Goal: Transaction & Acquisition: Book appointment/travel/reservation

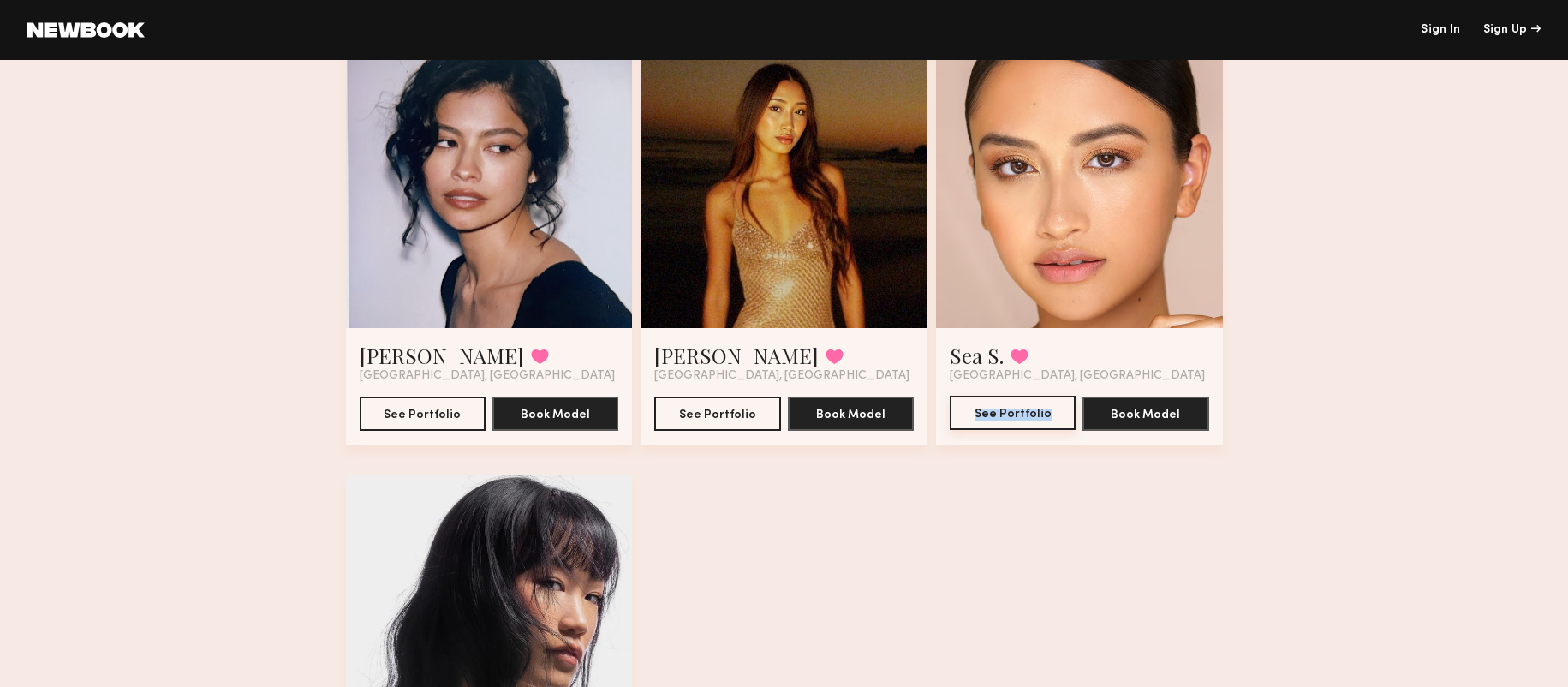
scroll to position [842, 0]
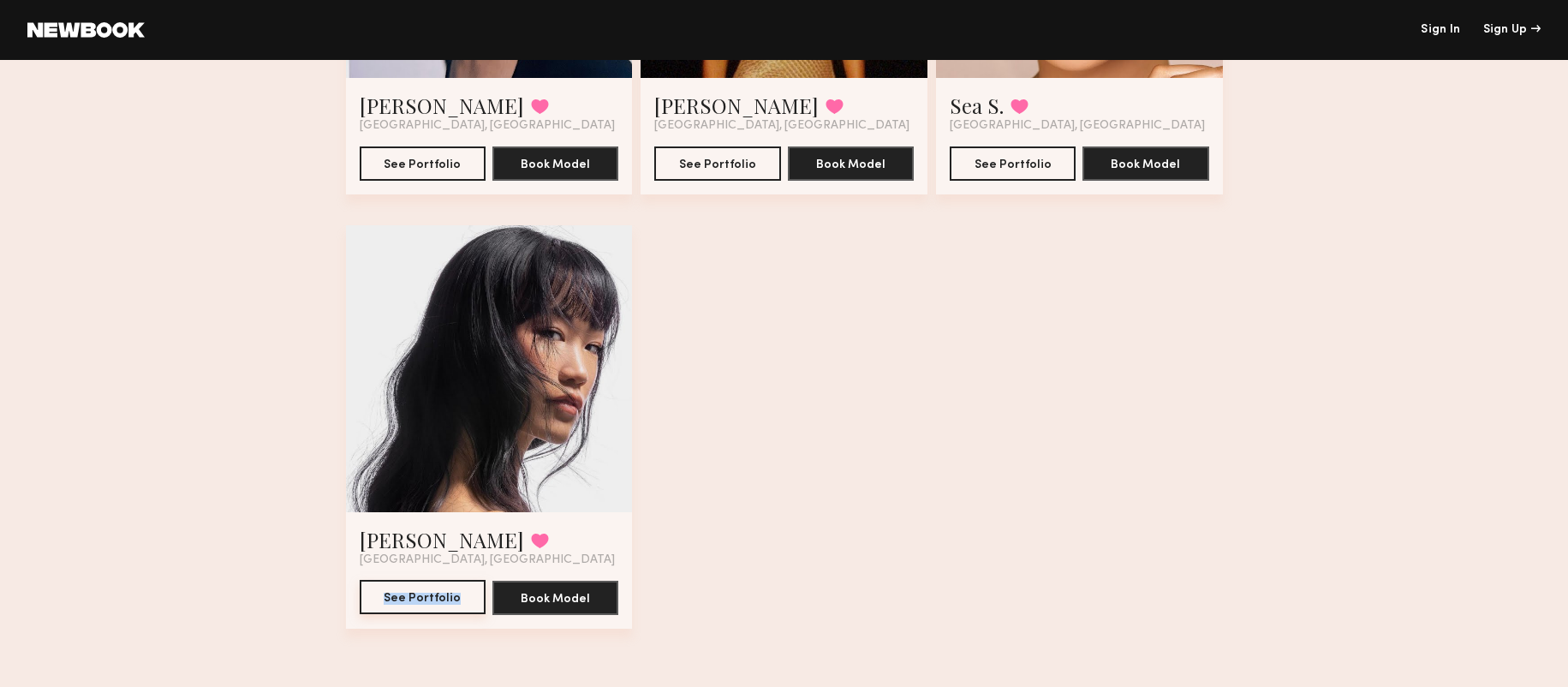
drag, startPoint x: 432, startPoint y: 597, endPoint x: 529, endPoint y: 6, distance: 598.9
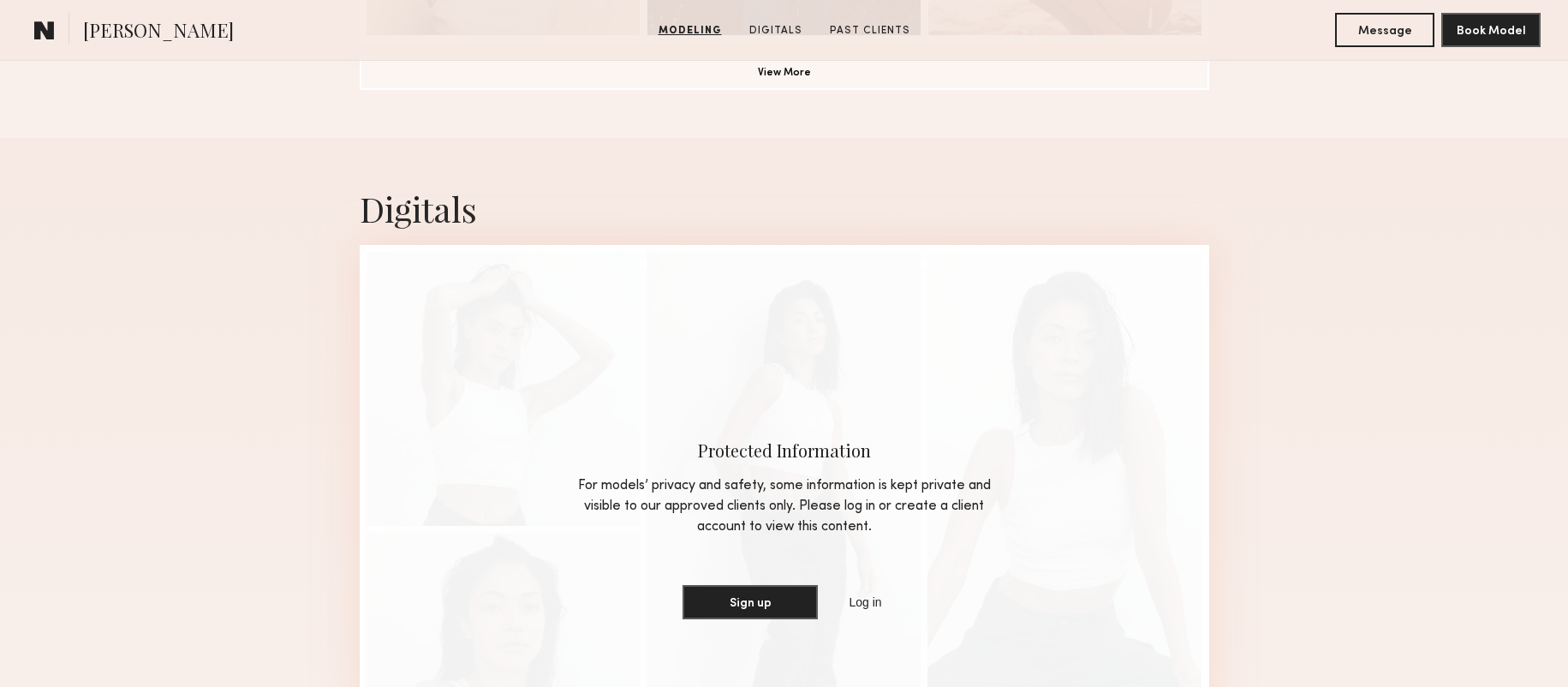
scroll to position [1742, 0]
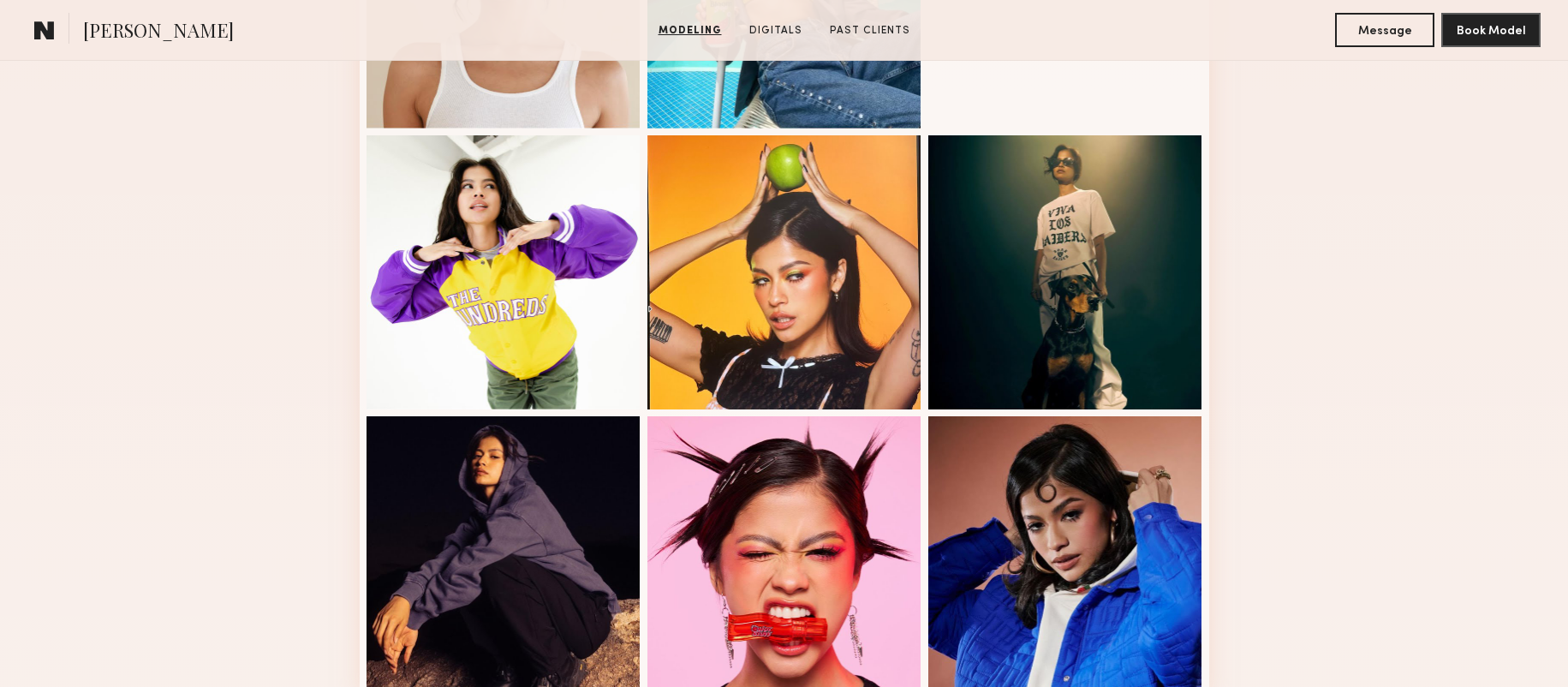
scroll to position [931, 0]
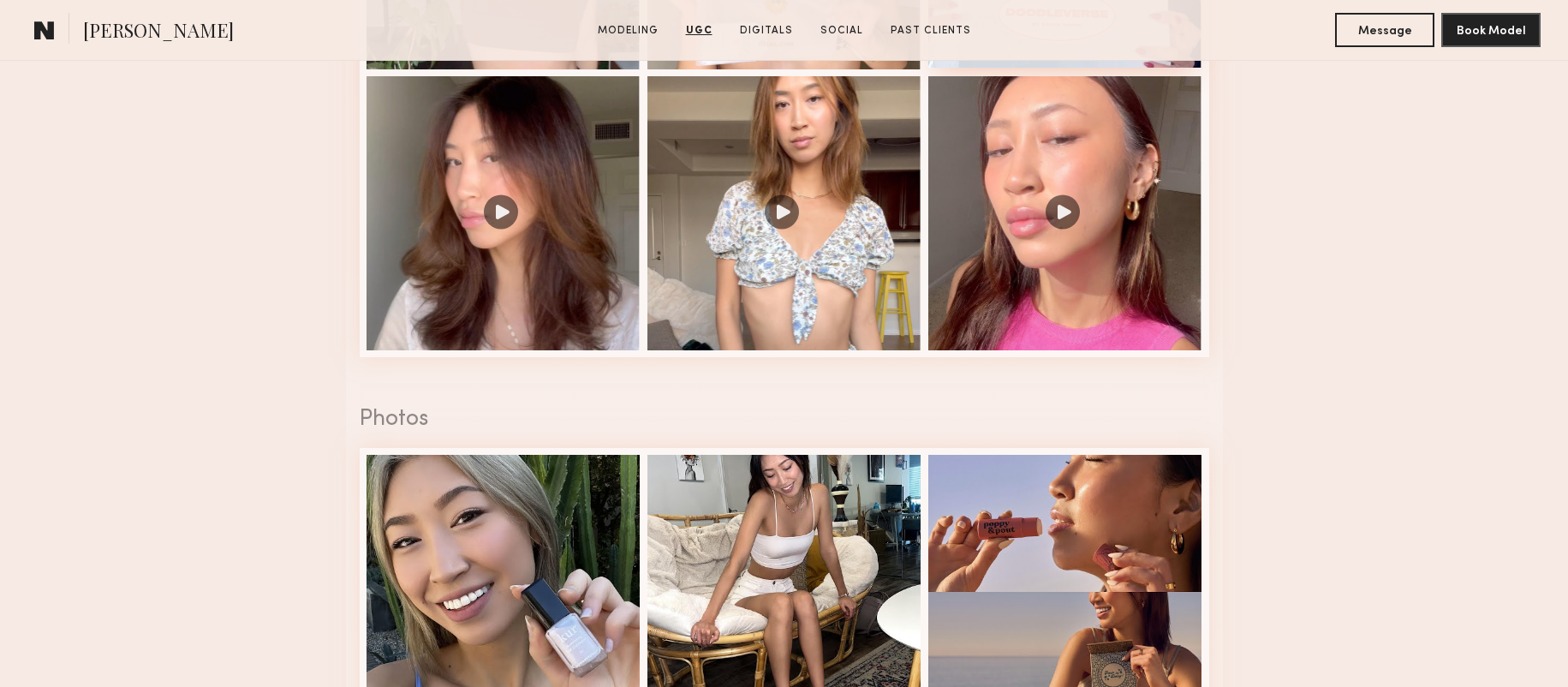
scroll to position [2108, 0]
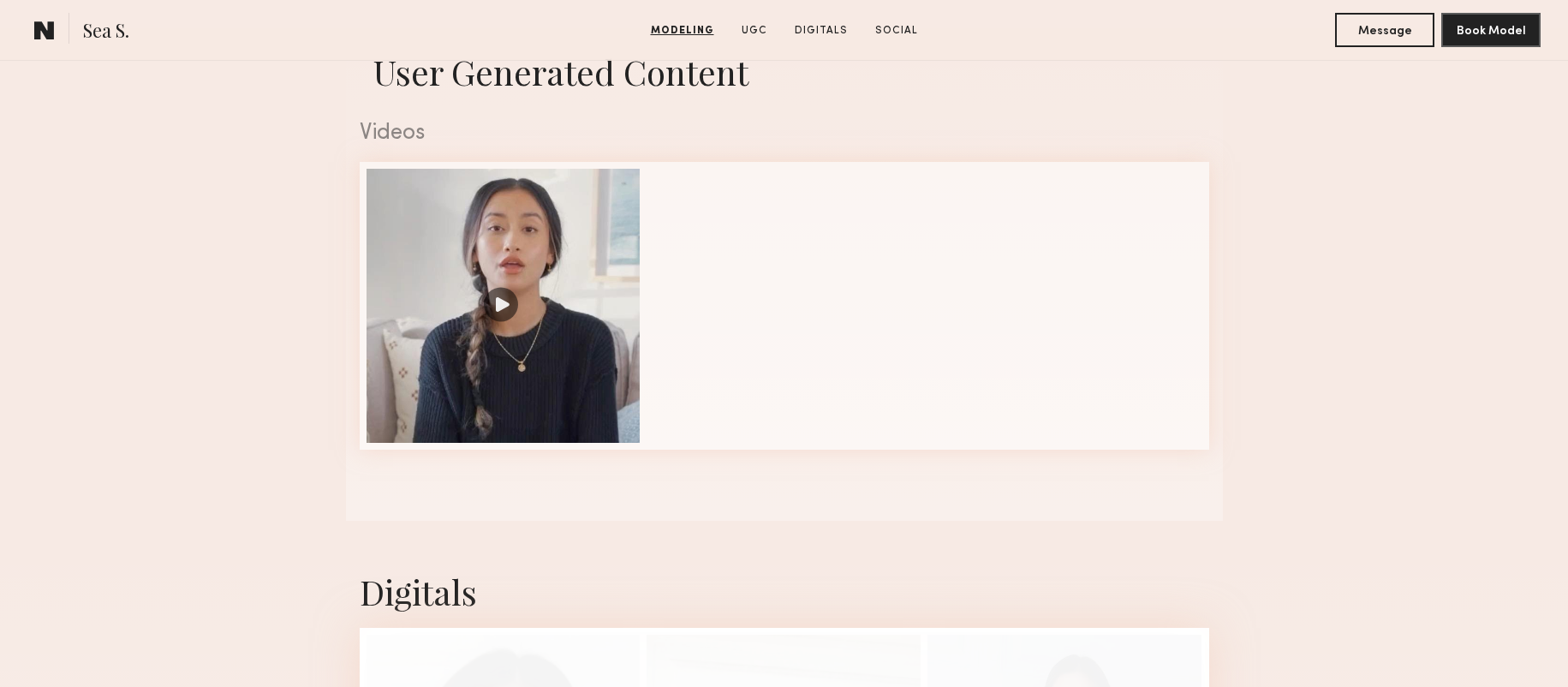
scroll to position [1702, 0]
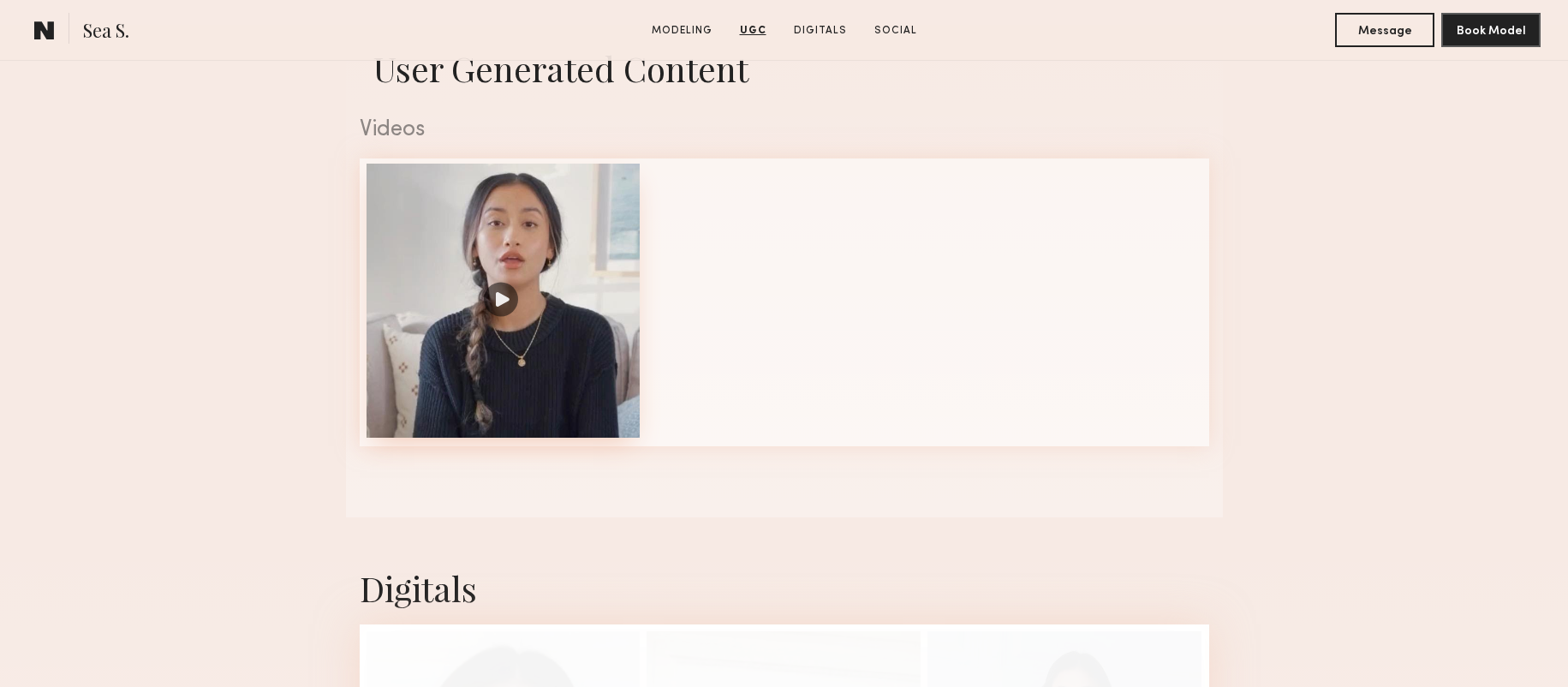
click at [531, 306] on div at bounding box center [504, 301] width 274 height 274
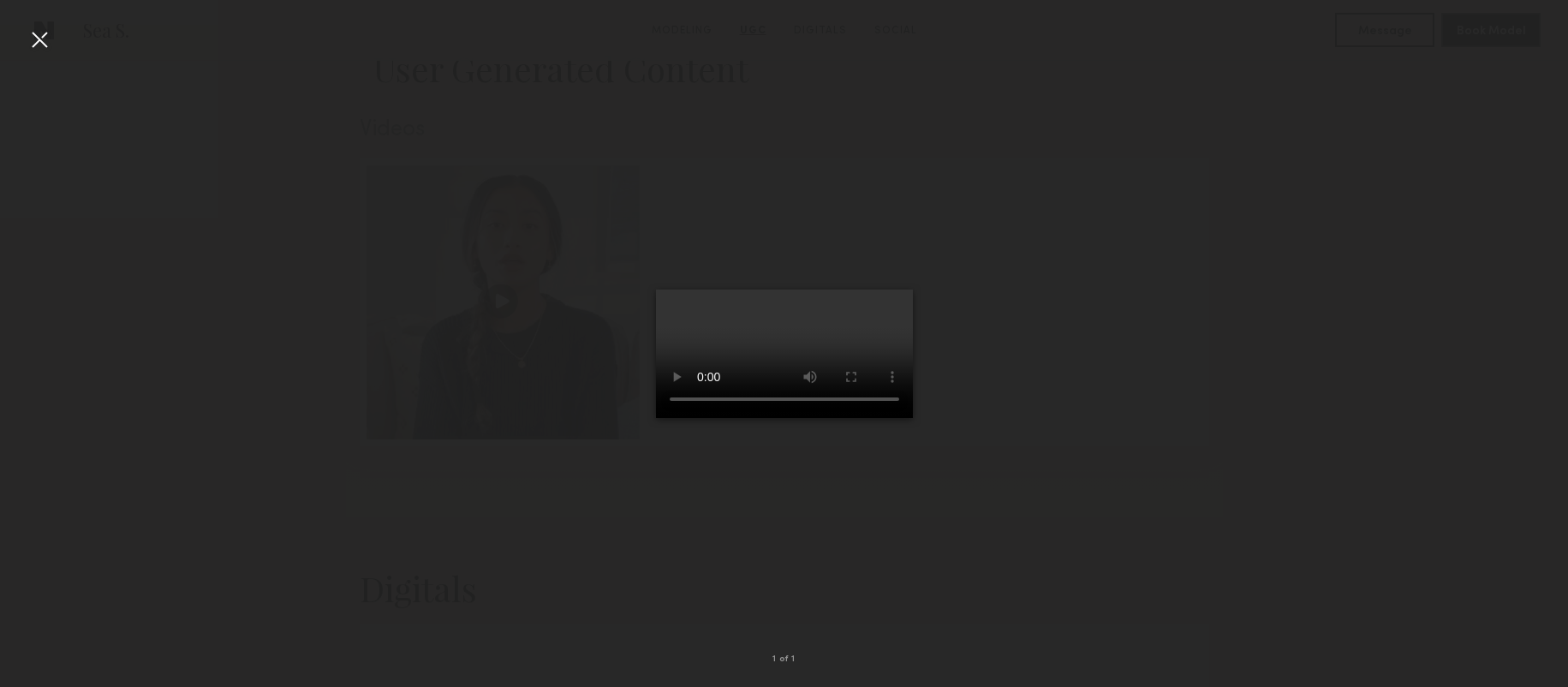
click at [45, 45] on div at bounding box center [39, 39] width 27 height 27
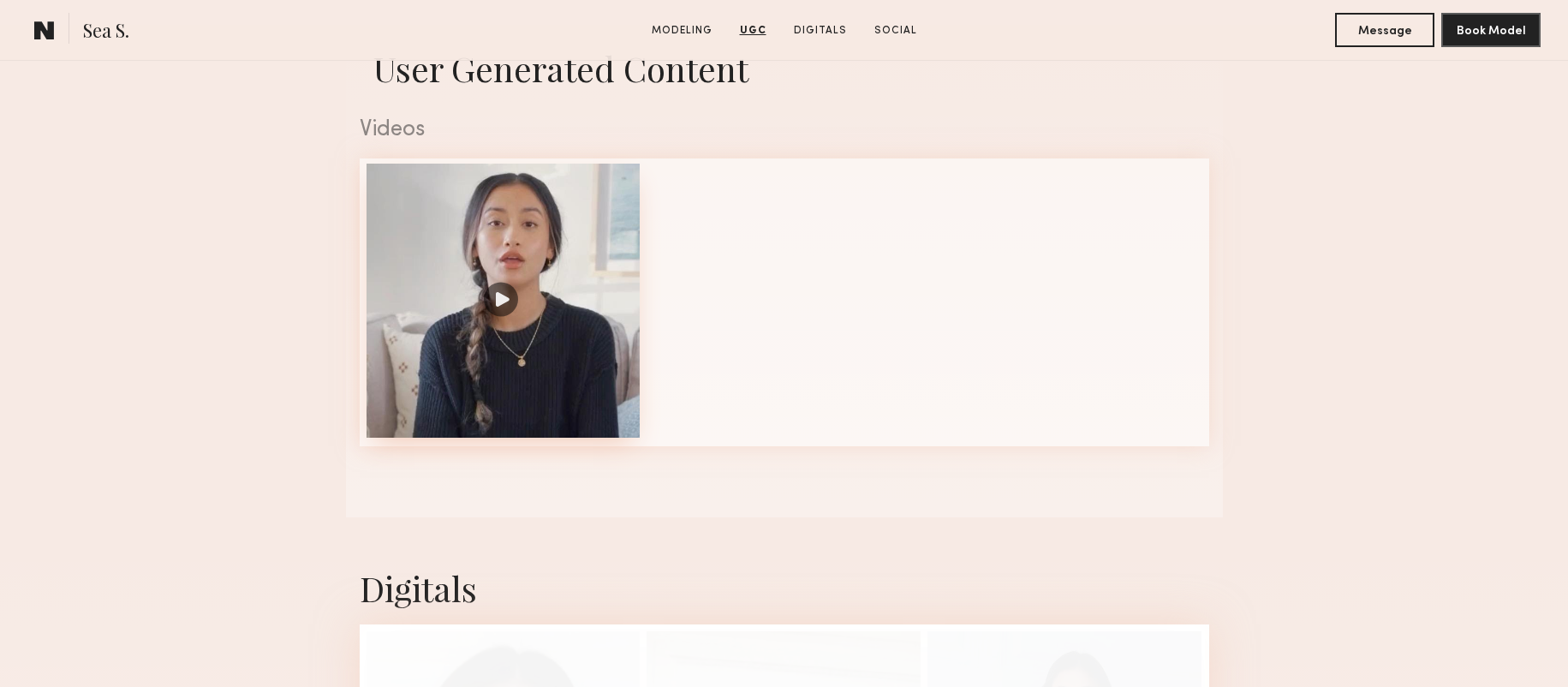
scroll to position [1905, 0]
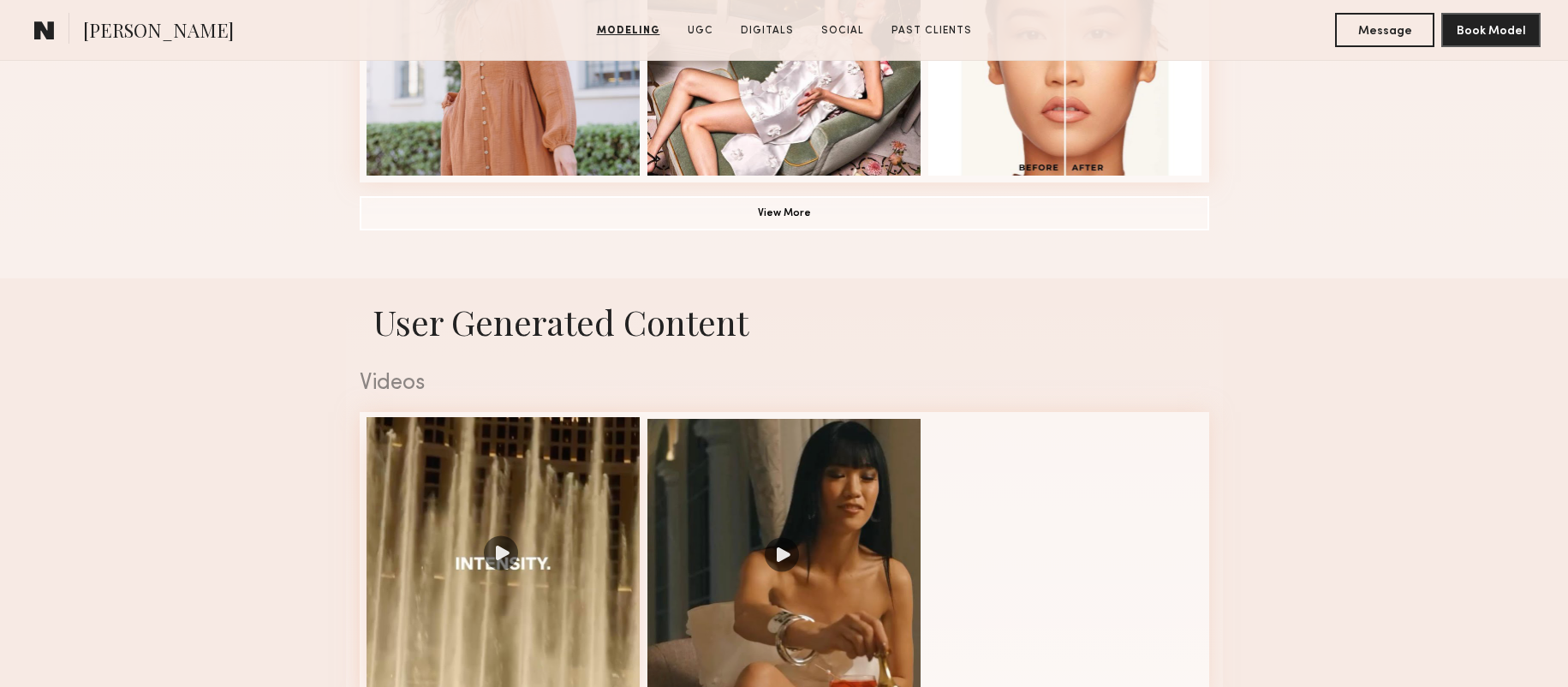
scroll to position [1536, 0]
